Goal: Contribute content: Add original content to the website for others to see

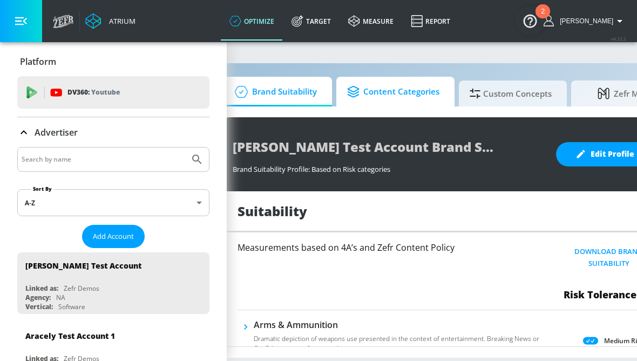
scroll to position [0, 42]
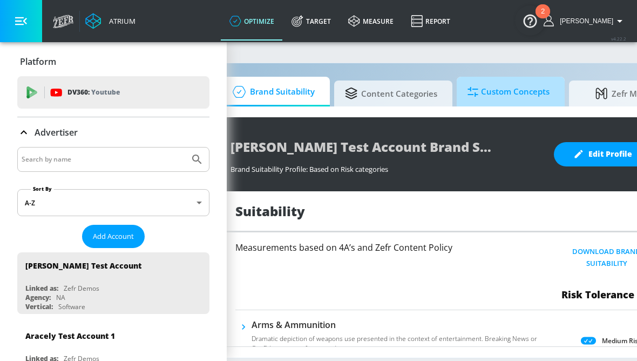
click at [505, 102] on span "Custom Concepts" at bounding box center [509, 92] width 82 height 26
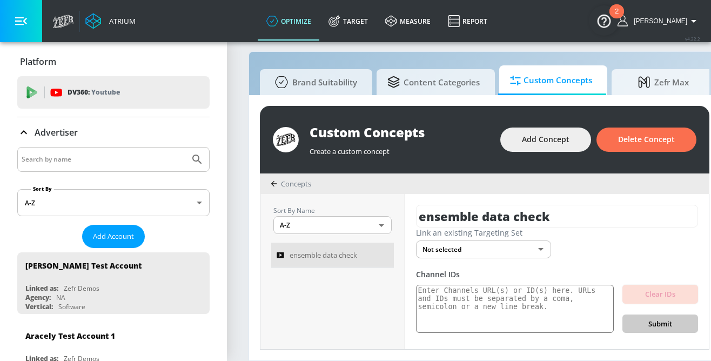
click at [532, 251] on body "Atrium optimize Target measure Report optimize Target measure Report v 4.22.2 A…" at bounding box center [355, 175] width 711 height 372
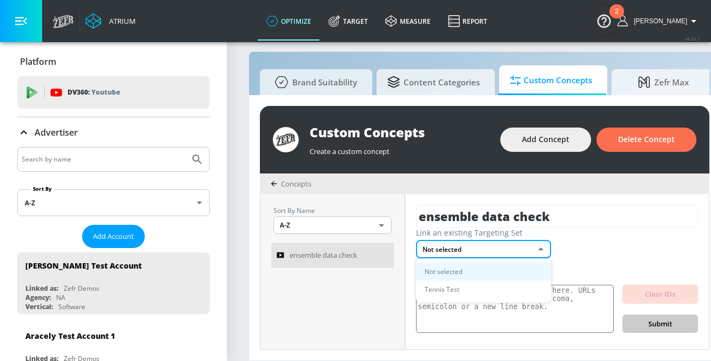
click at [583, 249] on div at bounding box center [355, 180] width 711 height 361
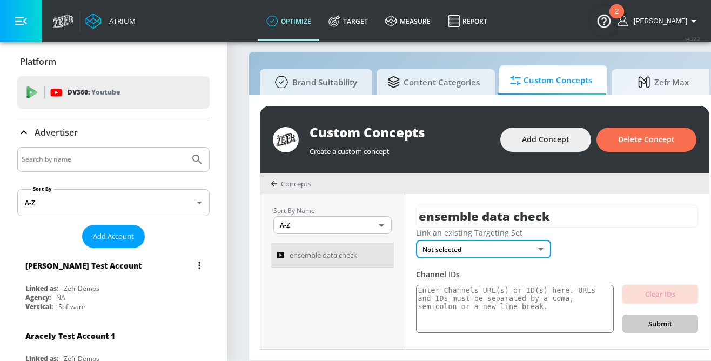
click at [113, 290] on div "Linked as: Zefr Demos" at bounding box center [115, 287] width 181 height 9
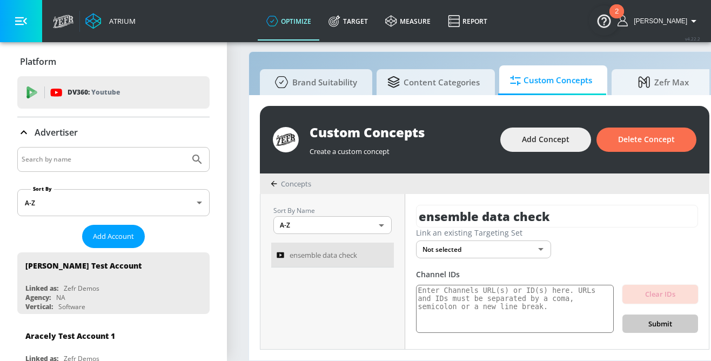
click at [71, 133] on p "Advertiser" at bounding box center [56, 132] width 43 height 12
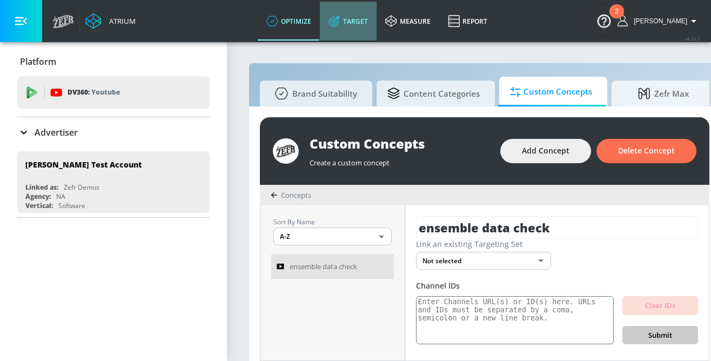
click at [364, 31] on link "Target" at bounding box center [348, 21] width 57 height 39
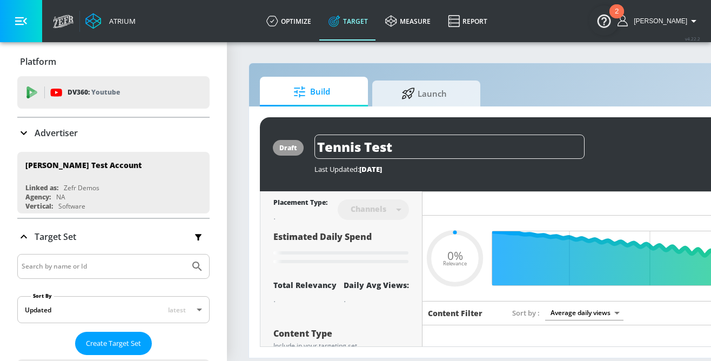
type input "0.22"
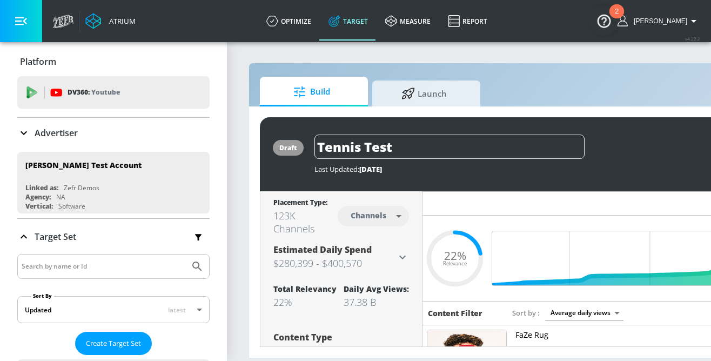
click at [45, 125] on div "Advertiser" at bounding box center [113, 133] width 192 height 30
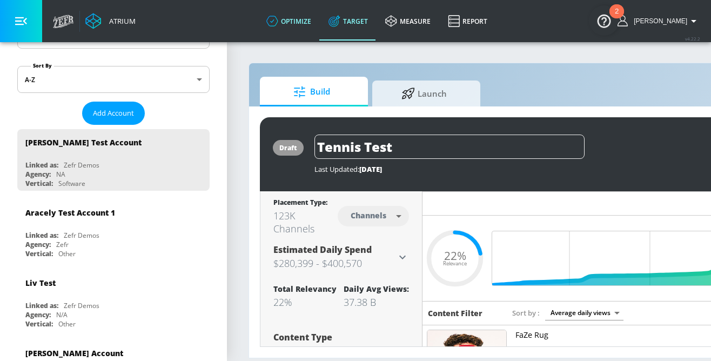
click at [312, 17] on link "optimize" at bounding box center [289, 21] width 62 height 39
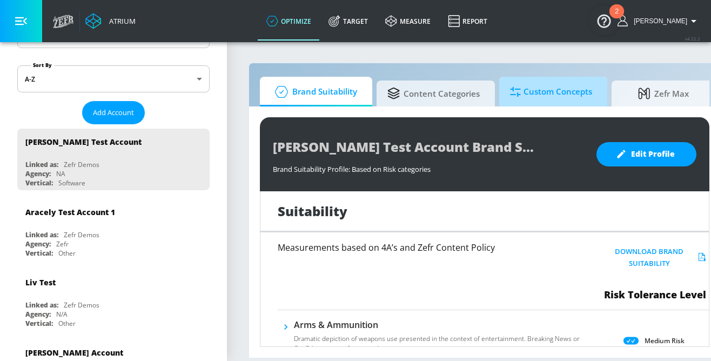
click at [563, 91] on span "Custom Concepts" at bounding box center [551, 92] width 82 height 26
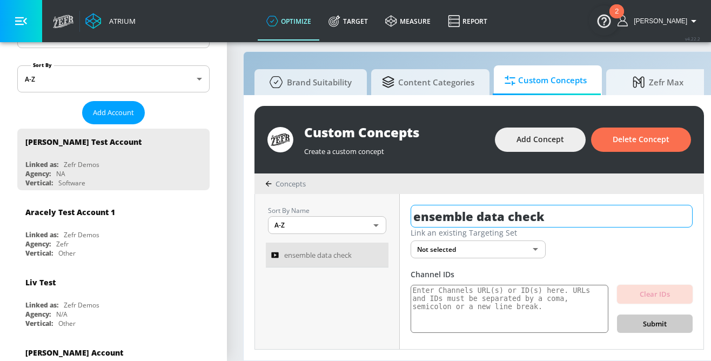
scroll to position [11, 0]
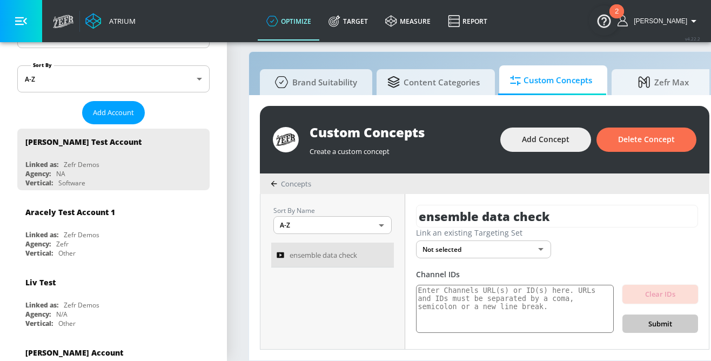
click at [543, 247] on body "Atrium optimize Target measure Report optimize Target measure Report v 4.22.2 A…" at bounding box center [355, 175] width 711 height 372
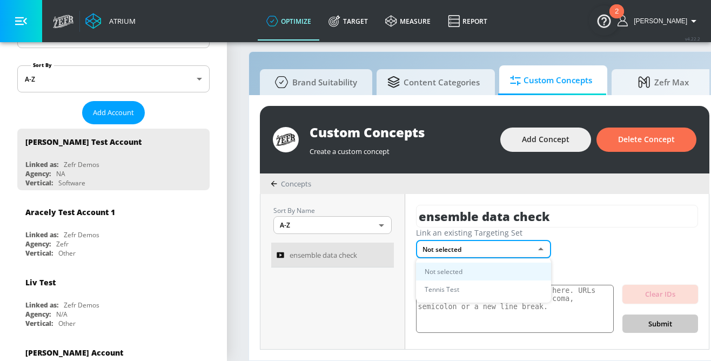
click at [586, 241] on div at bounding box center [355, 180] width 711 height 361
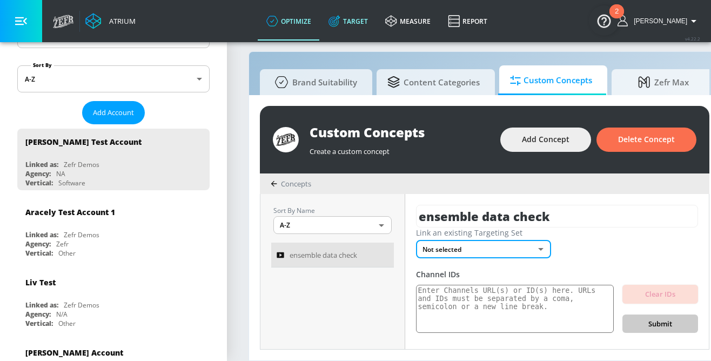
click at [363, 11] on link "Target" at bounding box center [348, 21] width 57 height 39
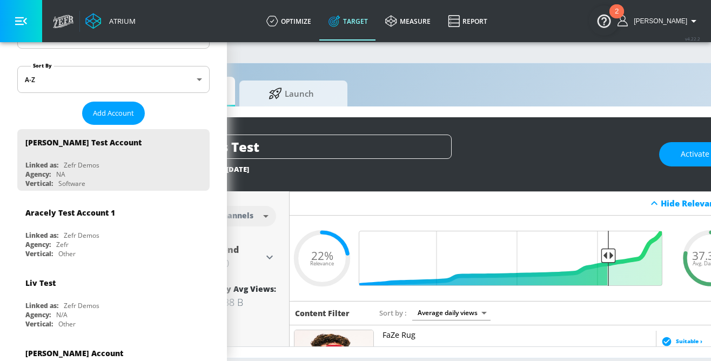
scroll to position [0, 133]
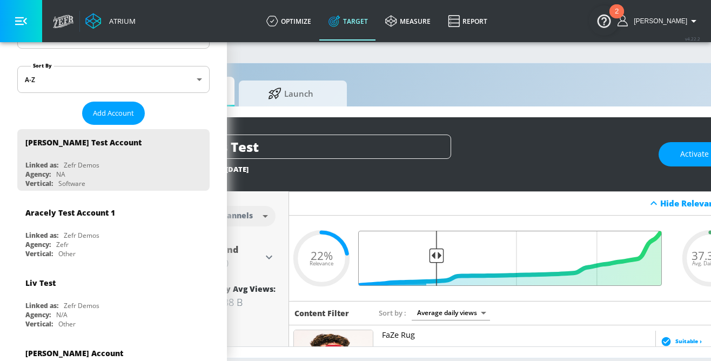
drag, startPoint x: 608, startPoint y: 255, endPoint x: 437, endPoint y: 247, distance: 171.9
click at [437, 247] on input "Final Threshold" at bounding box center [515, 258] width 302 height 55
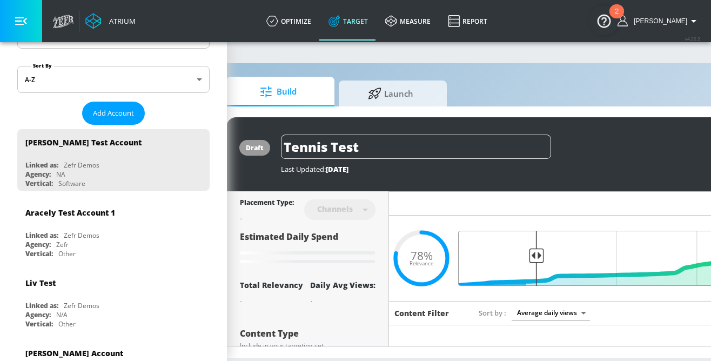
scroll to position [0, 28]
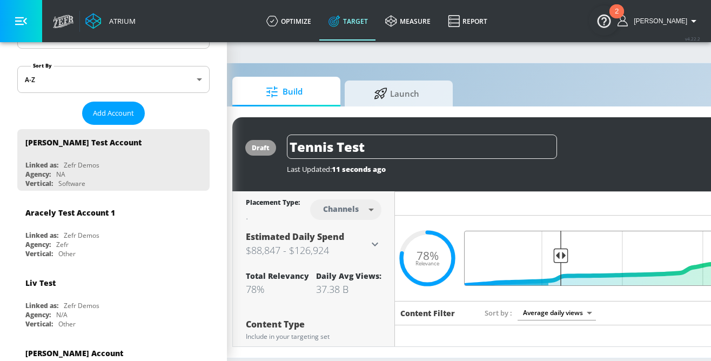
drag, startPoint x: 540, startPoint y: 258, endPoint x: 562, endPoint y: 258, distance: 21.1
click at [562, 258] on input "Final Threshold" at bounding box center [621, 258] width 302 height 55
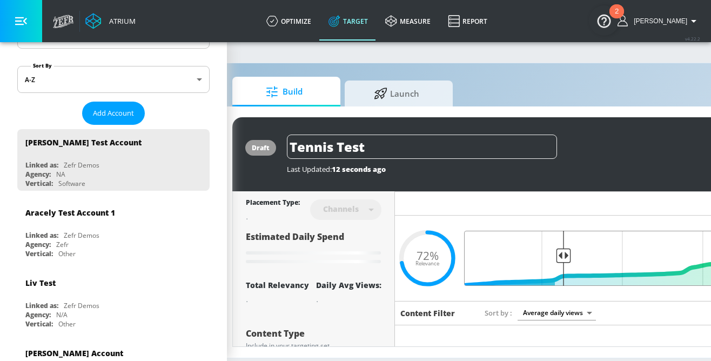
click at [563, 258] on input "Final Threshold" at bounding box center [621, 258] width 302 height 55
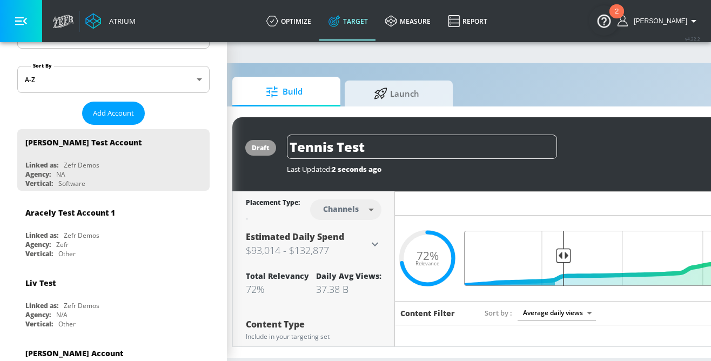
click at [563, 258] on input "Final Threshold" at bounding box center [621, 258] width 302 height 55
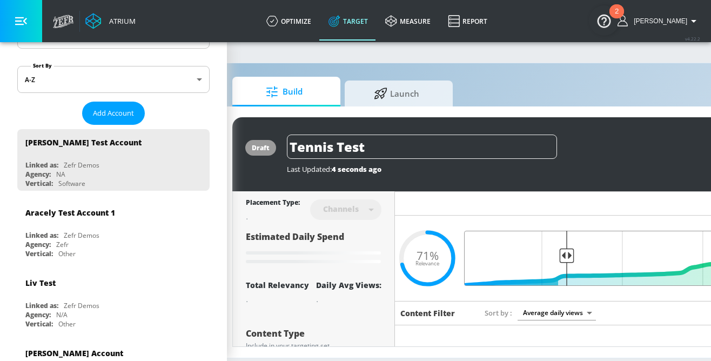
click at [565, 258] on input "Final Threshold" at bounding box center [621, 258] width 302 height 55
type input "0.71"
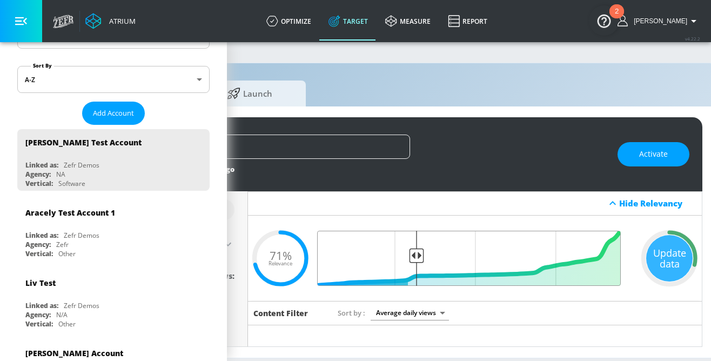
scroll to position [0, 190]
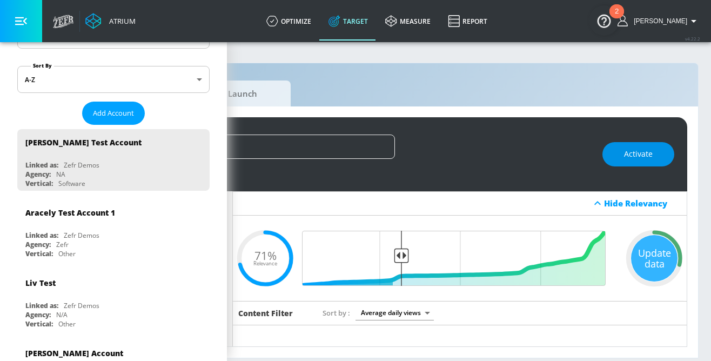
click at [637, 159] on span "Activate" at bounding box center [638, 153] width 29 height 13
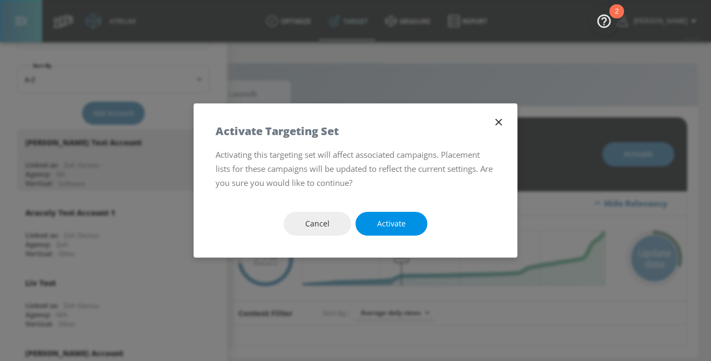
click at [389, 219] on span "Activate" at bounding box center [391, 223] width 29 height 13
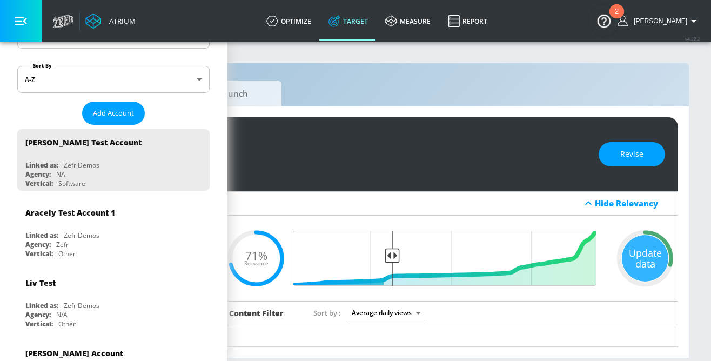
scroll to position [0, 0]
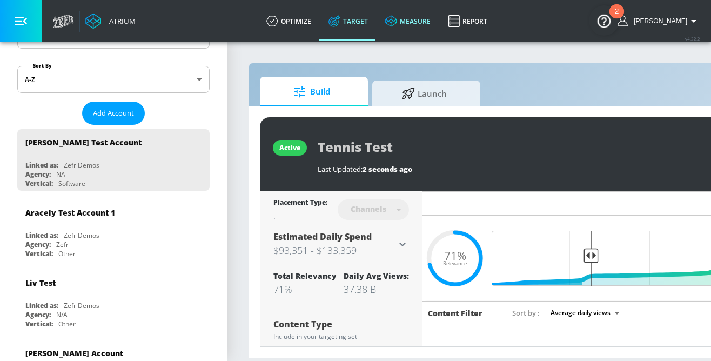
click at [413, 26] on link "measure" at bounding box center [407, 21] width 63 height 39
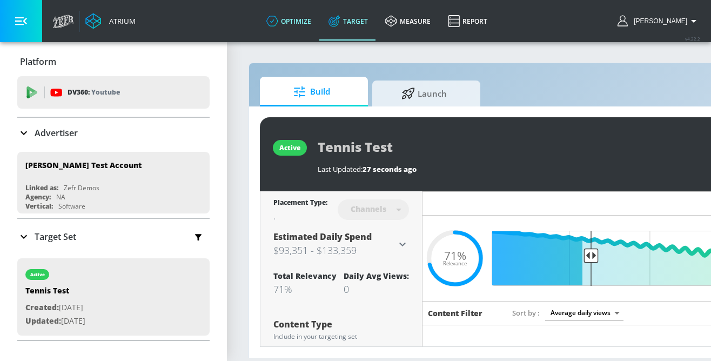
click at [320, 25] on link "optimize" at bounding box center [289, 21] width 62 height 39
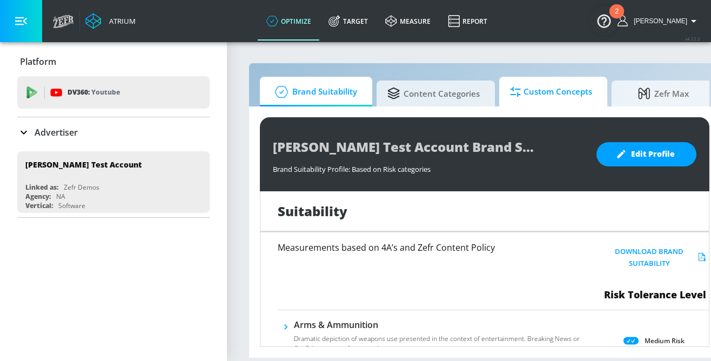
click at [540, 89] on span "Custom Concepts" at bounding box center [551, 92] width 82 height 26
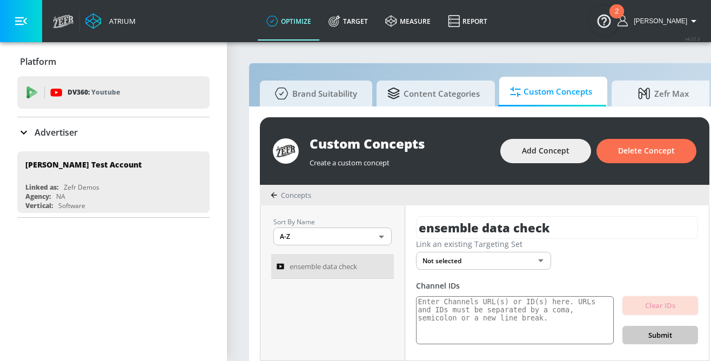
scroll to position [11, 0]
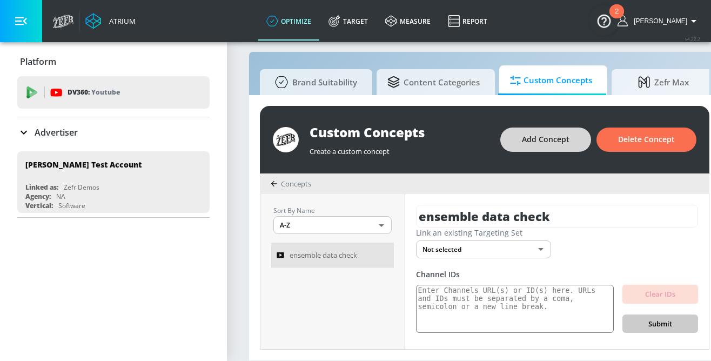
click at [563, 146] on button "Add Concept" at bounding box center [545, 139] width 91 height 24
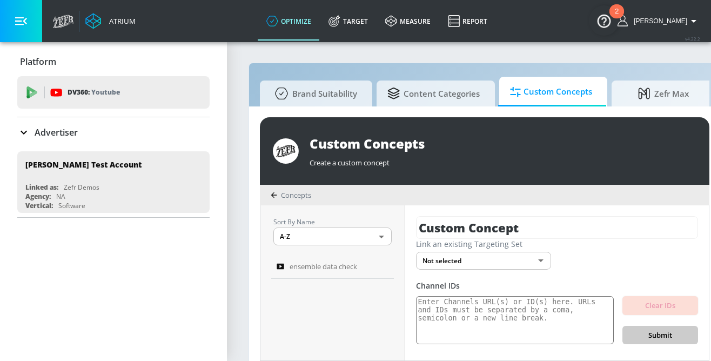
scroll to position [11, 0]
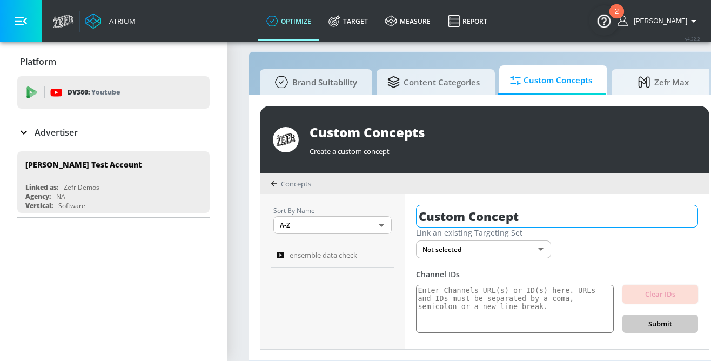
click at [532, 216] on input "Custom Concept" at bounding box center [557, 216] width 282 height 23
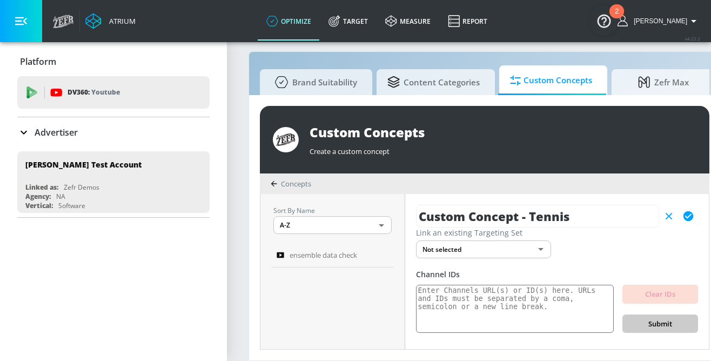
type input "Custom Concept - Tennis"
click at [517, 247] on body "Atrium optimize Target measure Report optimize Target measure Report v 4.22.2 […" at bounding box center [355, 175] width 711 height 372
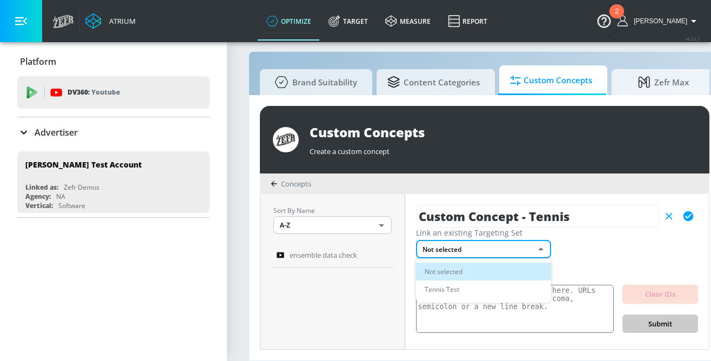
click at [497, 283] on li "Tennis Test" at bounding box center [483, 289] width 135 height 18
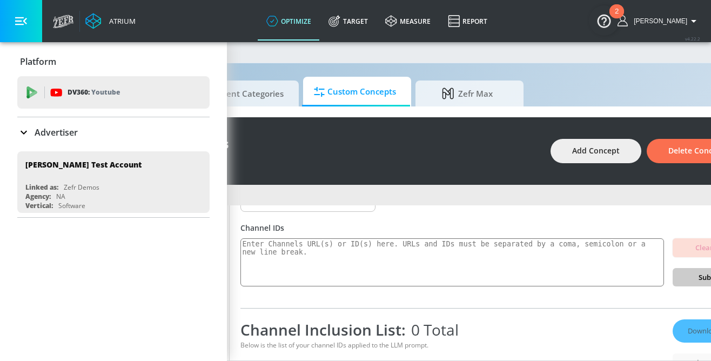
scroll to position [0, 201]
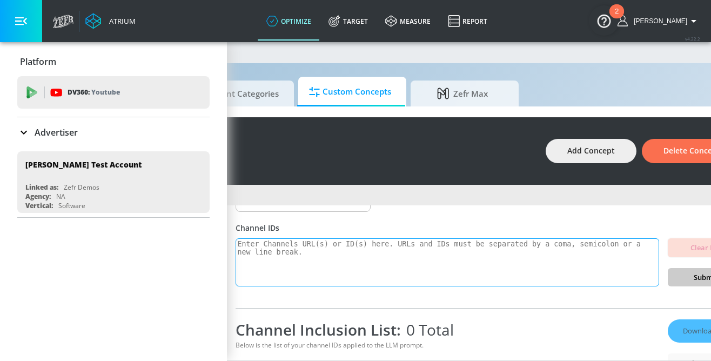
click at [482, 253] on textarea at bounding box center [446, 262] width 423 height 49
drag, startPoint x: 304, startPoint y: 252, endPoint x: 279, endPoint y: 250, distance: 25.4
click at [279, 250] on textarea "To enrich screen reader interactions, please activate Accessibility in Grammarl…" at bounding box center [446, 262] width 423 height 49
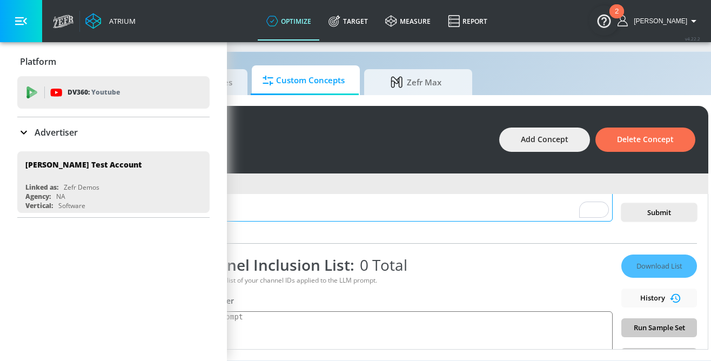
scroll to position [11, 247]
type textarea "Tennis content. All content relating to tennis."
click at [666, 213] on span "Submit" at bounding box center [659, 212] width 58 height 12
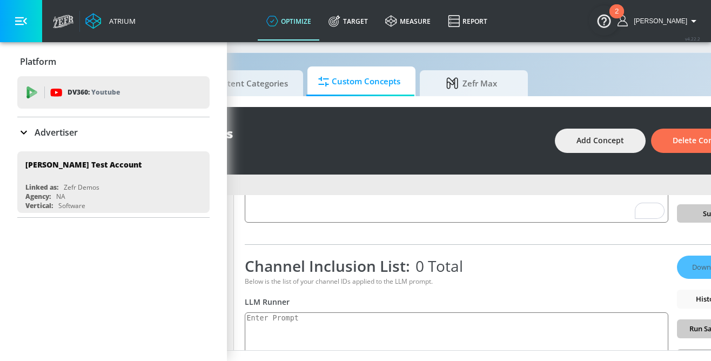
scroll to position [112, 0]
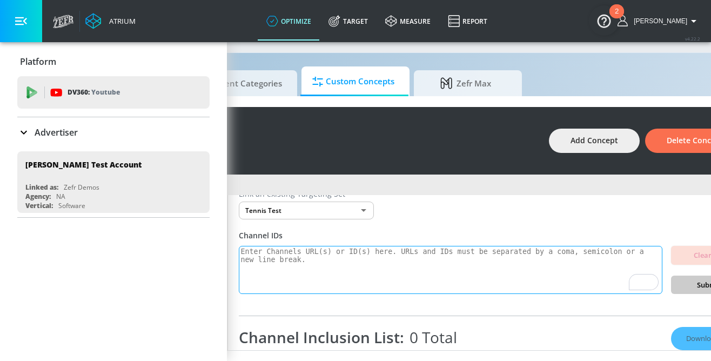
drag, startPoint x: 307, startPoint y: 259, endPoint x: 278, endPoint y: 255, distance: 29.4
click at [278, 255] on textarea "To enrich screen reader interactions, please activate Accessibility in Grammarl…" at bounding box center [450, 270] width 423 height 49
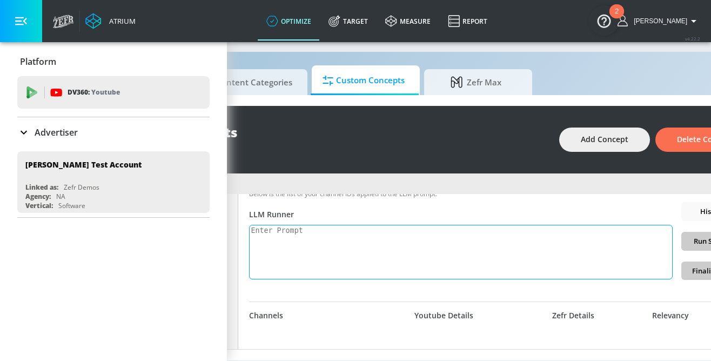
click at [357, 246] on textarea at bounding box center [460, 252] width 423 height 55
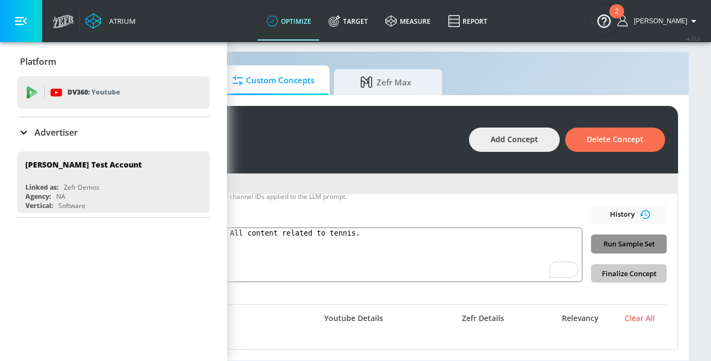
click at [630, 240] on span "Run Sample Set" at bounding box center [628, 244] width 58 height 12
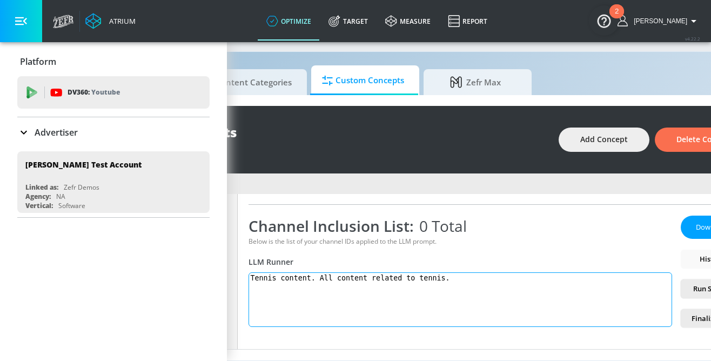
scroll to position [150, 0]
drag, startPoint x: 467, startPoint y: 279, endPoint x: 380, endPoint y: 276, distance: 87.5
click at [380, 276] on textarea "Tennis content. All content related to tennis." at bounding box center [459, 299] width 423 height 55
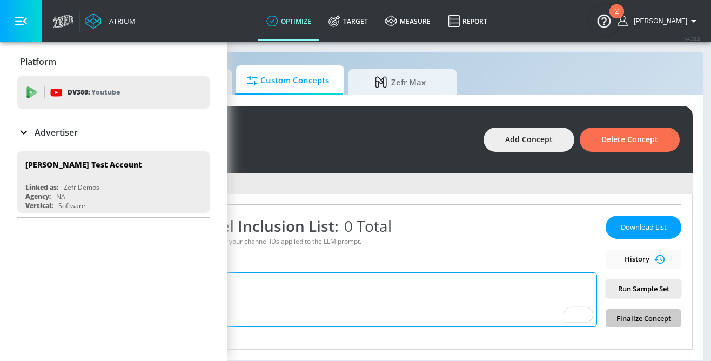
scroll to position [11, 264]
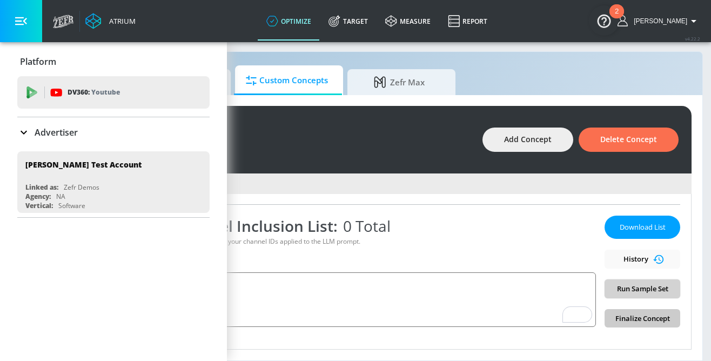
click at [646, 294] on button "Run Sample Set" at bounding box center [642, 288] width 76 height 19
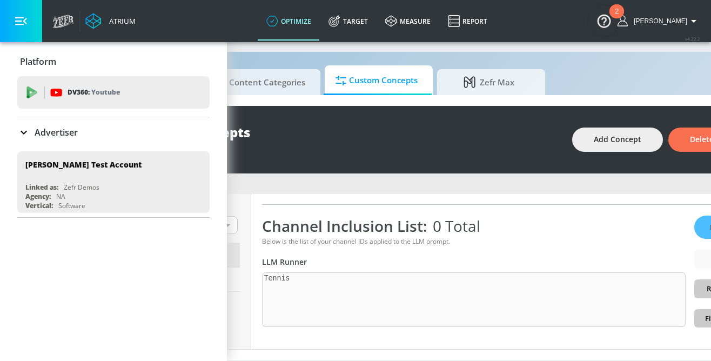
scroll to position [208, 0]
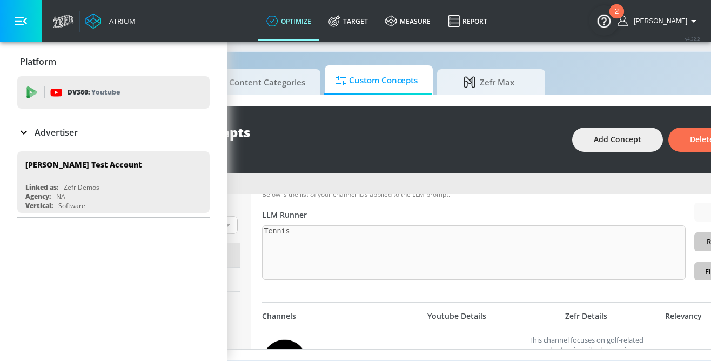
type textarea "Tennis"
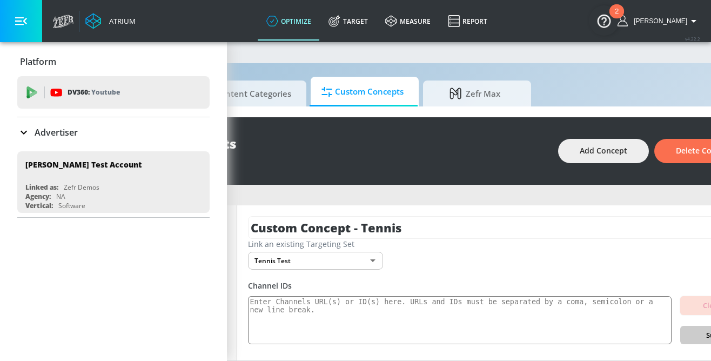
scroll to position [30, 0]
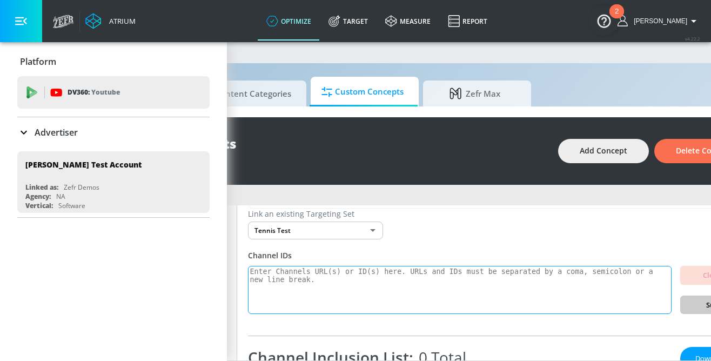
click at [449, 286] on textarea "To enrich screen reader interactions, please activate Accessibility in Grammarl…" at bounding box center [459, 290] width 423 height 49
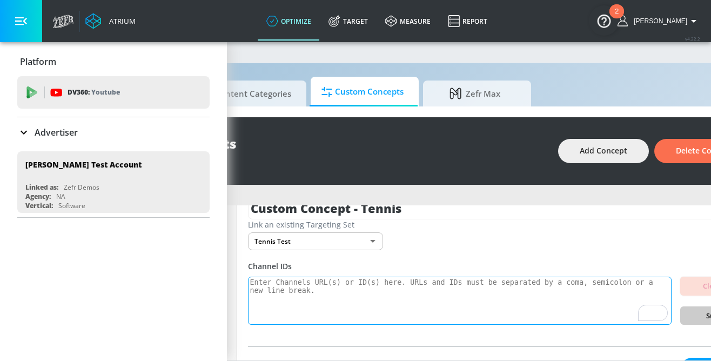
paste textarea "UCXbboag48Qlr78zzz6SkzkQ"
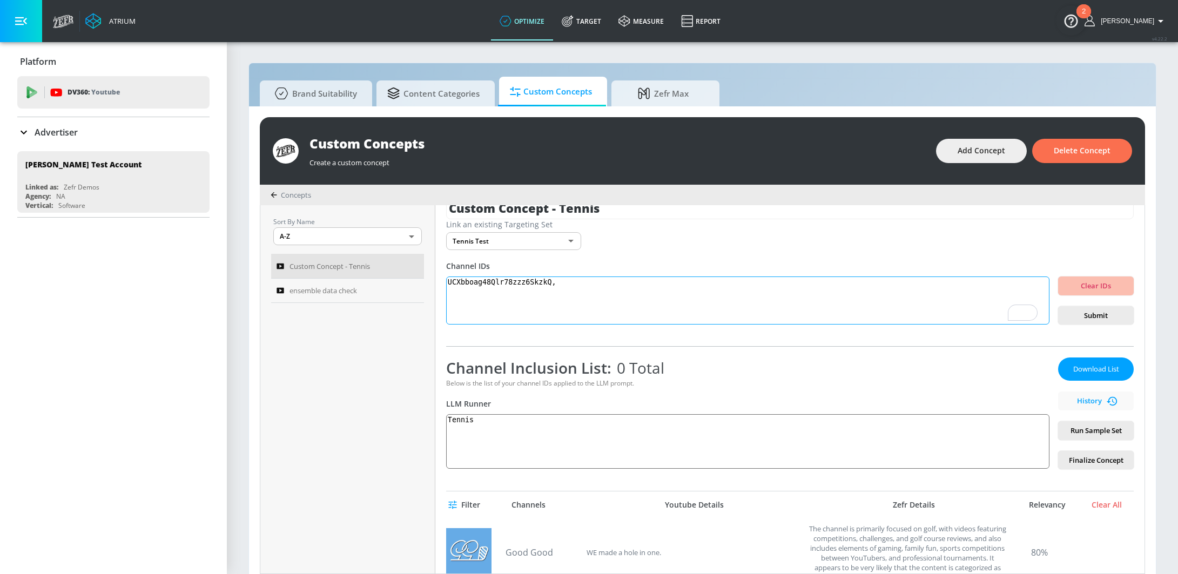
paste textarea "UCbcxFkd6B9xUU54InHv4Tig"
click at [554, 282] on textarea "UCXbboag48Qlr78zzz6SkzkQ,UCbcxFkd6B9xUU54InHv4Tig," at bounding box center [747, 300] width 603 height 49
click at [695, 286] on textarea "UCXbboag48Qlr78zzz6SkzkQ, UCbcxFkd6B9xUU54InHv4Tig," at bounding box center [747, 300] width 603 height 49
paste textarea "UCaBIVVpHjq6j3tSyxwTE-8Q"
paste textarea "UCoYENZMhpqZA6zzCpwDSb8g"
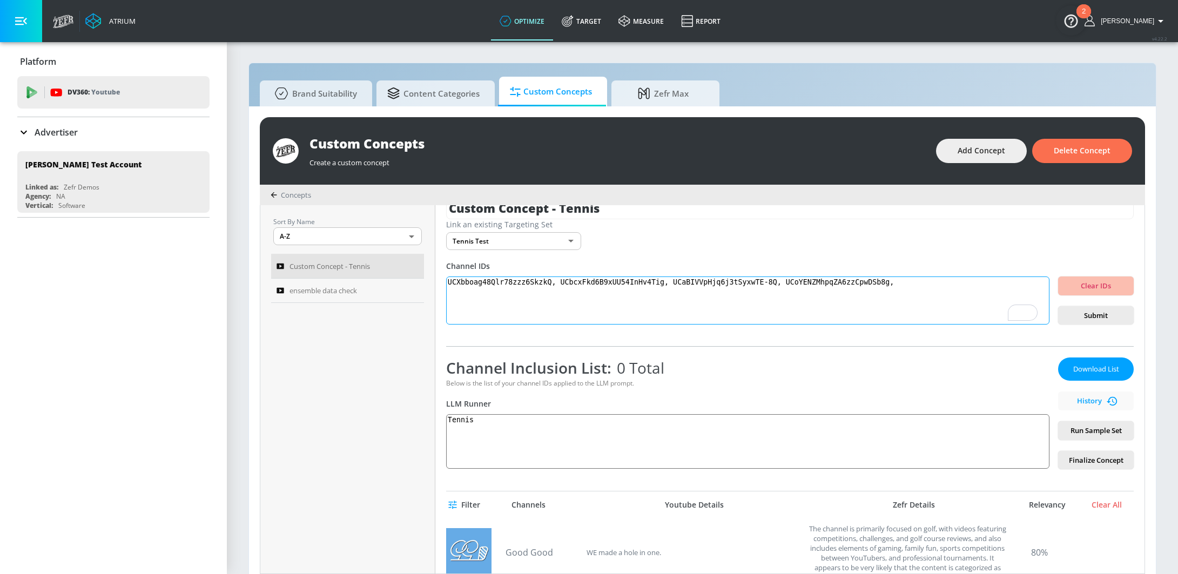
paste textarea "UCNa8NxMgSm7m4Ii9d4QGk1Q"
type textarea "UCXbboag48Qlr78zzz6SkzkQ, UCbcxFkd6B9xUU54InHv4Tig, UCaBIVVpHjq6j3tSyxwTE-8Q, U…"
click at [710, 315] on span "Submit" at bounding box center [1095, 315] width 58 height 12
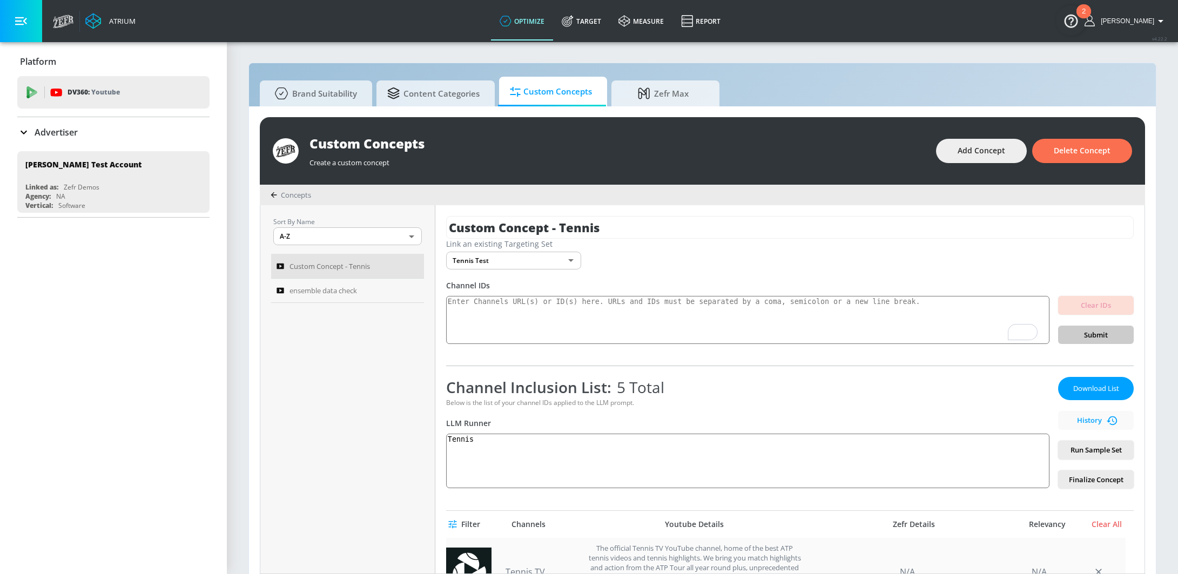
scroll to position [32, 0]
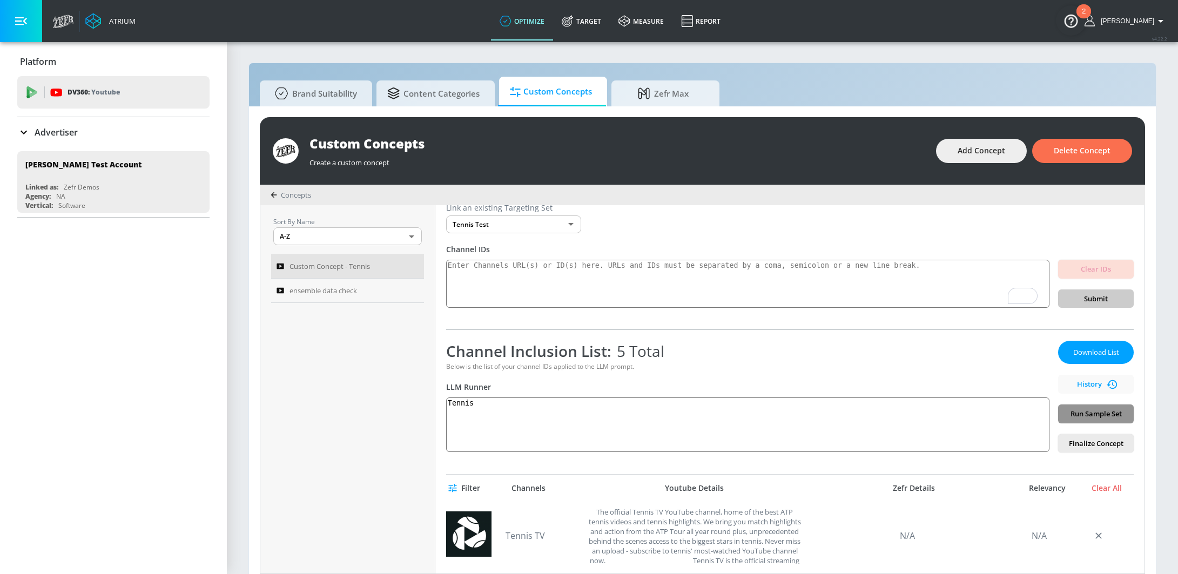
click at [710, 360] on span "Run Sample Set" at bounding box center [1095, 414] width 58 height 12
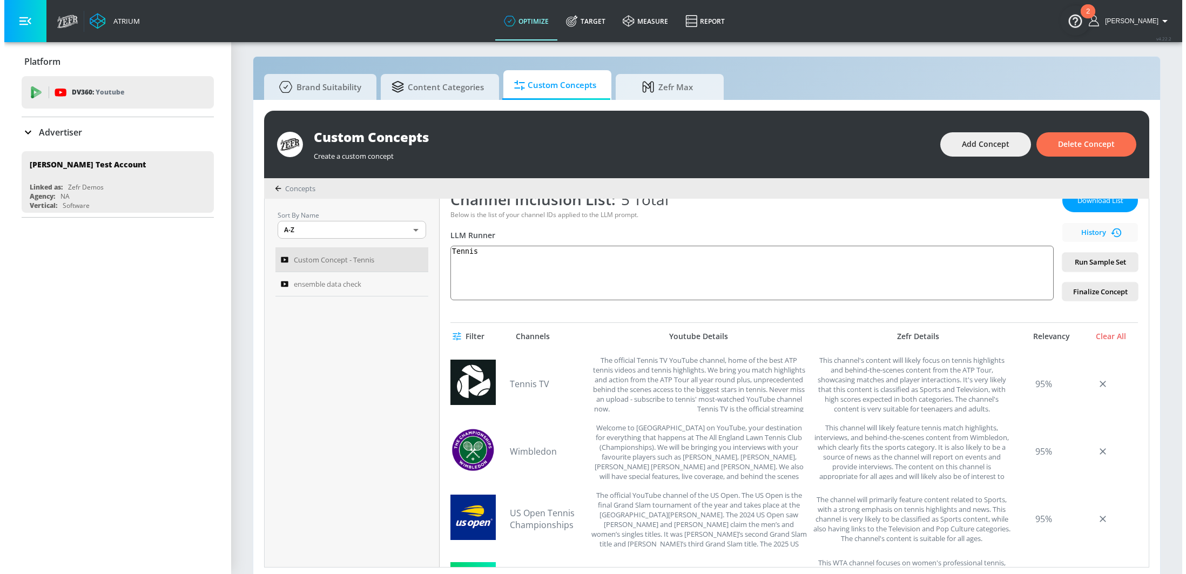
scroll to position [0, 0]
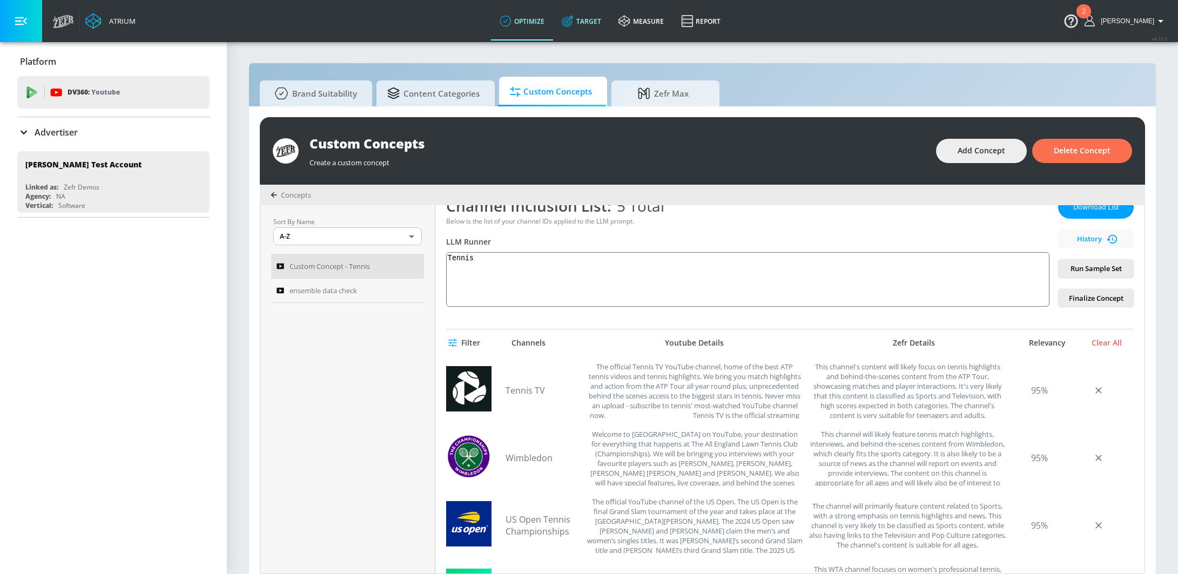
click at [573, 24] on icon at bounding box center [568, 21] width 12 height 12
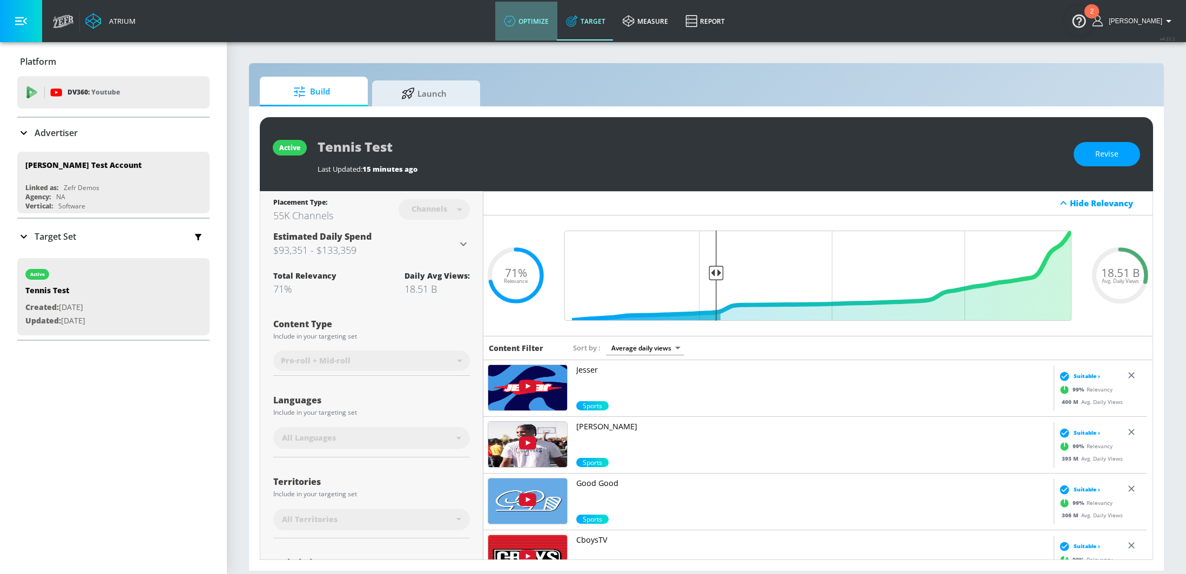
click at [557, 20] on link "optimize" at bounding box center [526, 21] width 62 height 39
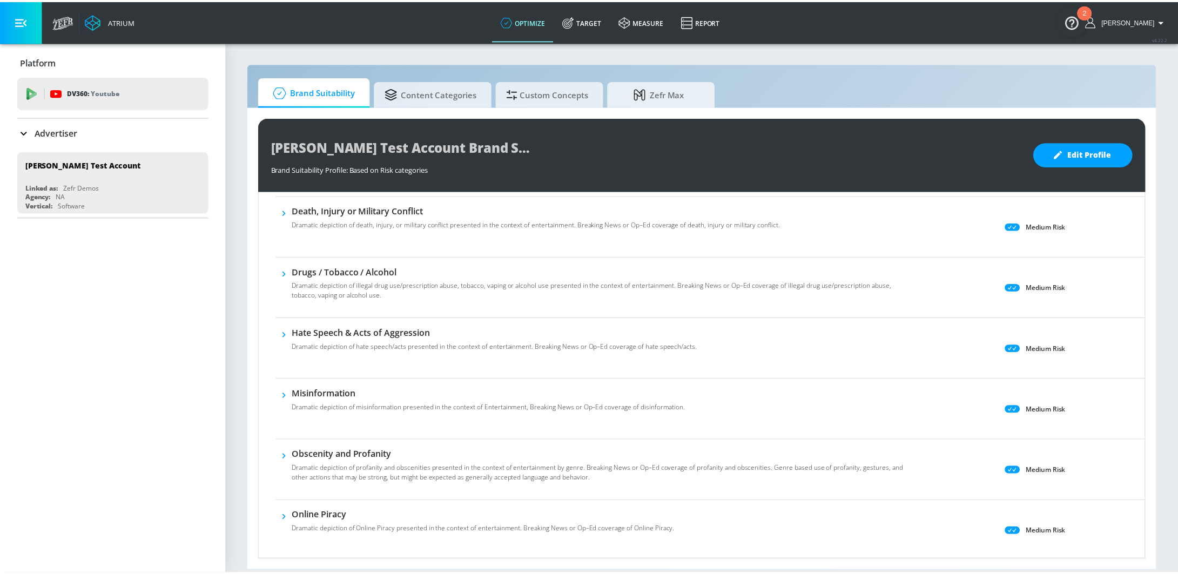
scroll to position [276, 0]
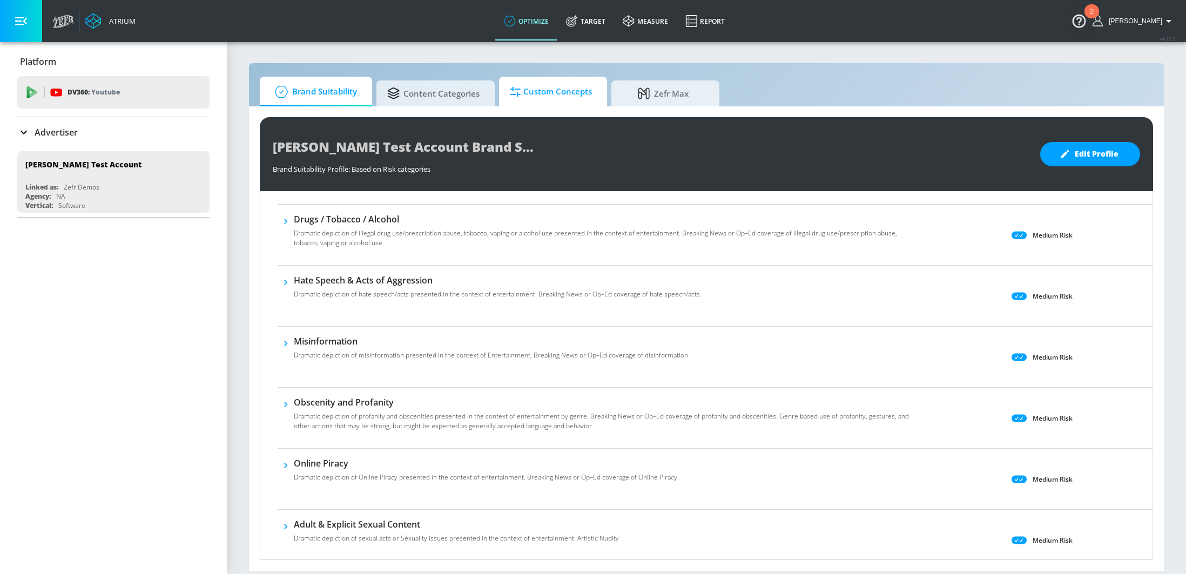
click at [549, 90] on span "Custom Concepts" at bounding box center [551, 92] width 82 height 26
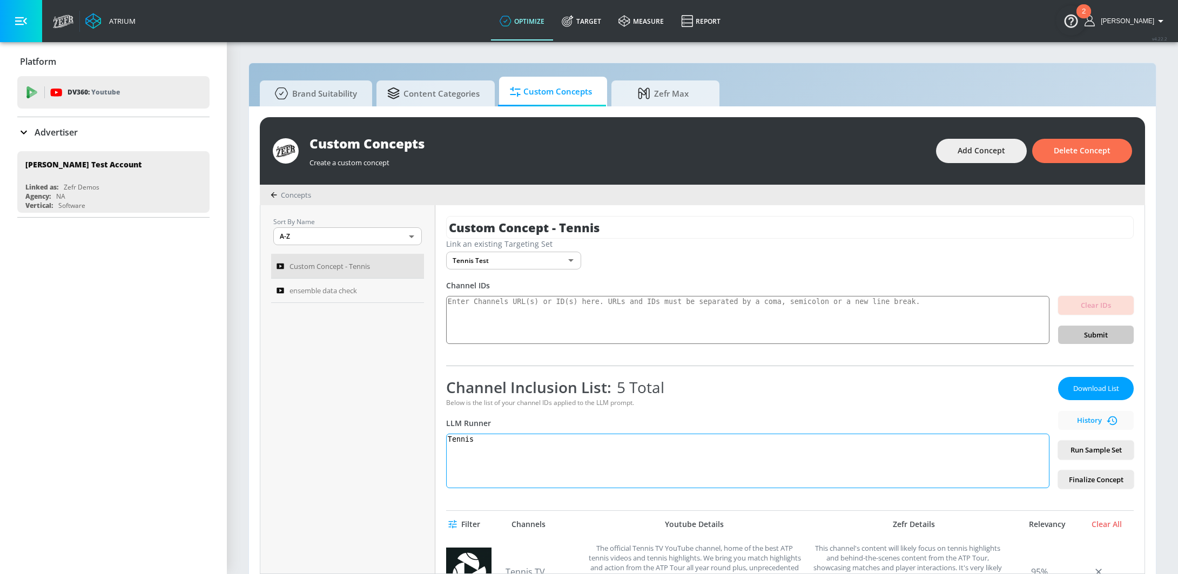
click at [595, 360] on textarea "Tennis" at bounding box center [747, 461] width 603 height 55
click at [562, 360] on textarea "Tennis. Do not include gold channels" at bounding box center [747, 461] width 603 height 55
click at [605, 360] on textarea "Tennis. Do not include golf channels" at bounding box center [747, 461] width 603 height 55
click at [623, 360] on textarea "Tennis. Do not include golf channels" at bounding box center [747, 461] width 603 height 55
click at [710, 360] on span "Run Sample Set" at bounding box center [1095, 450] width 58 height 12
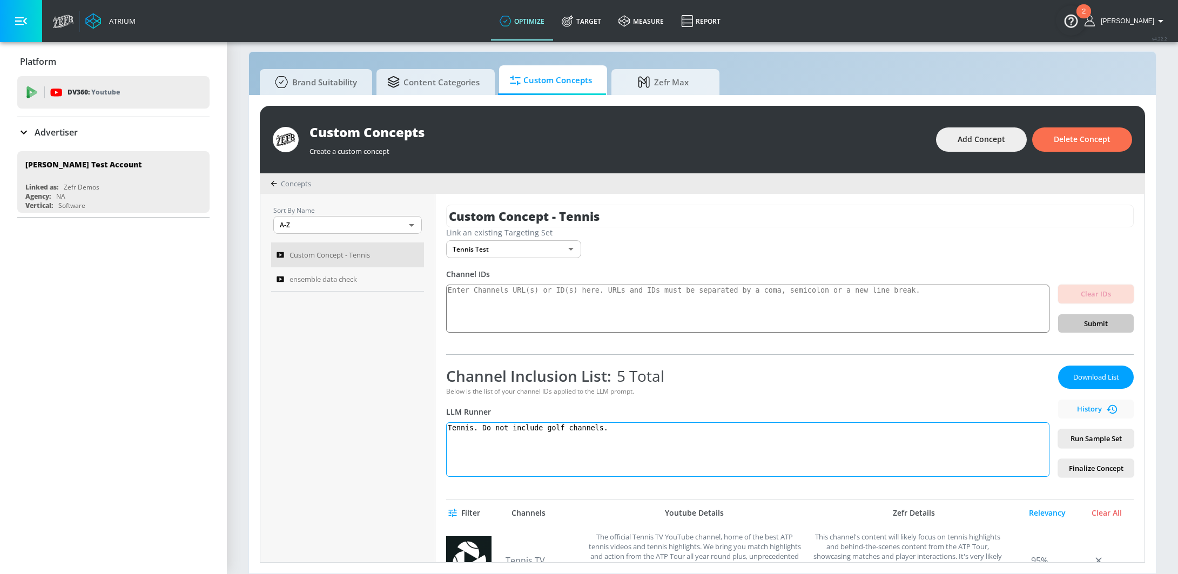
click at [609, 360] on textarea "Tennis. Do not include golf channels." at bounding box center [747, 449] width 603 height 55
drag, startPoint x: 620, startPoint y: 430, endPoint x: 547, endPoint y: 432, distance: 72.9
click at [547, 360] on textarea "Tennis. Do not include golf channels." at bounding box center [747, 449] width 603 height 55
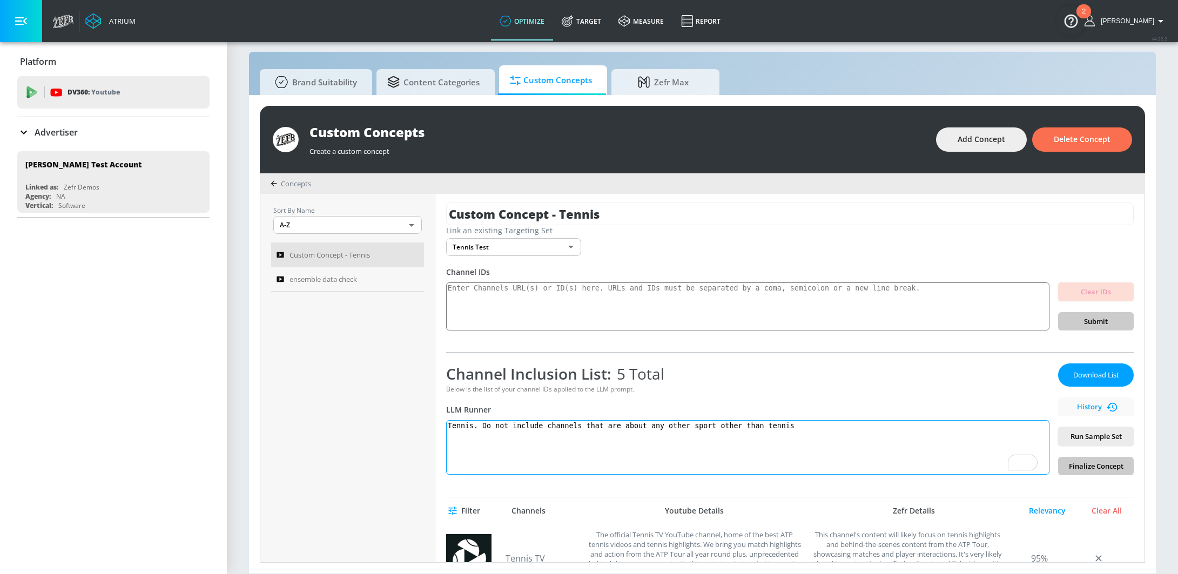
scroll to position [2, 0]
click at [710, 360] on span "Run Sample Set" at bounding box center [1095, 436] width 58 height 12
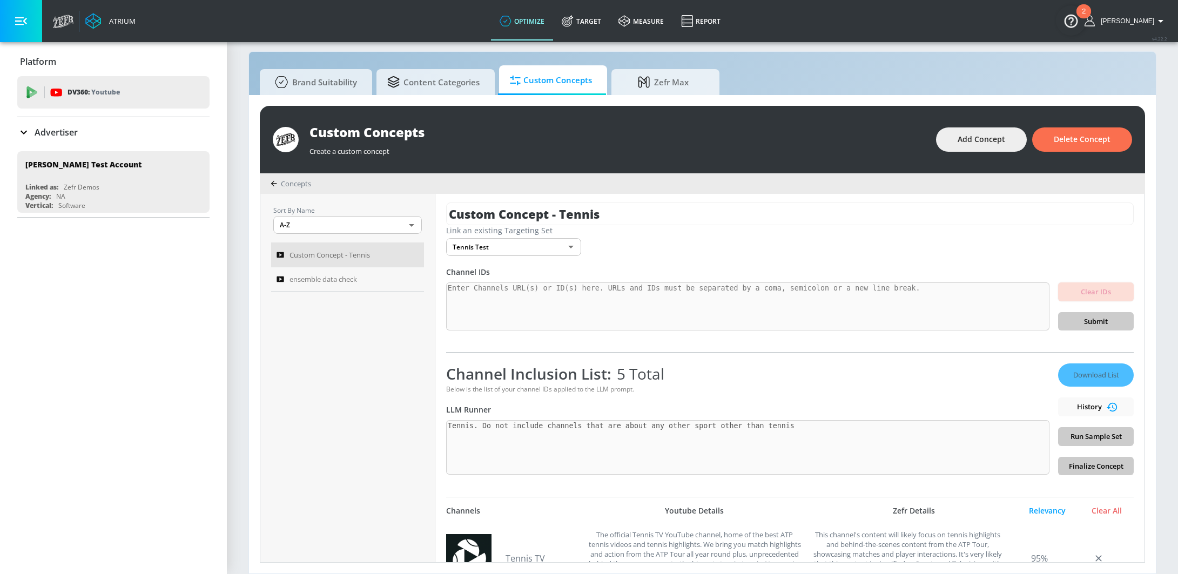
type textarea "Tennis. Do not include channels that are about any other sport other than tennis"
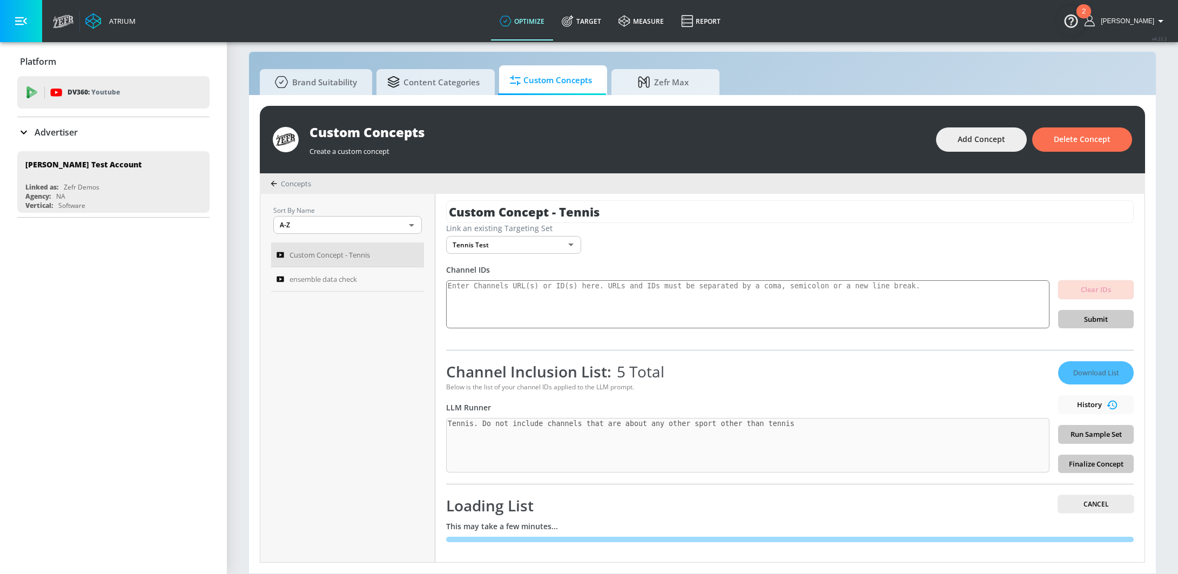
scroll to position [6, 0]
